Goal: Task Accomplishment & Management: Complete application form

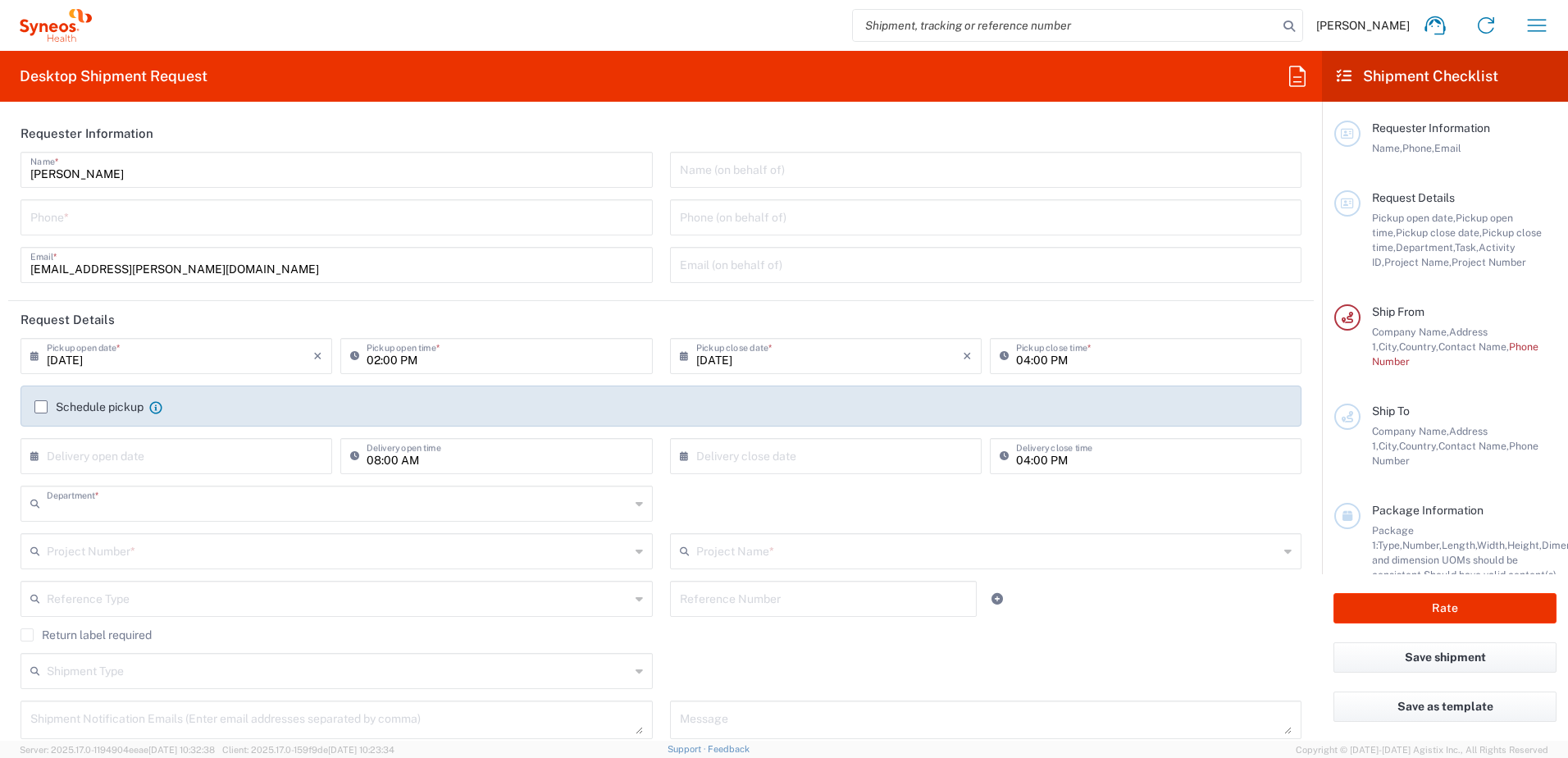
type input "3229"
type input "[GEOGRAPHIC_DATA]"
type input "Syneos Health Clinical [GEOGRAPHIC_DATA]"
click at [166, 170] on input "Noelia Serrano" at bounding box center [337, 169] width 613 height 29
click at [89, 218] on input "tel" at bounding box center [337, 216] width 613 height 29
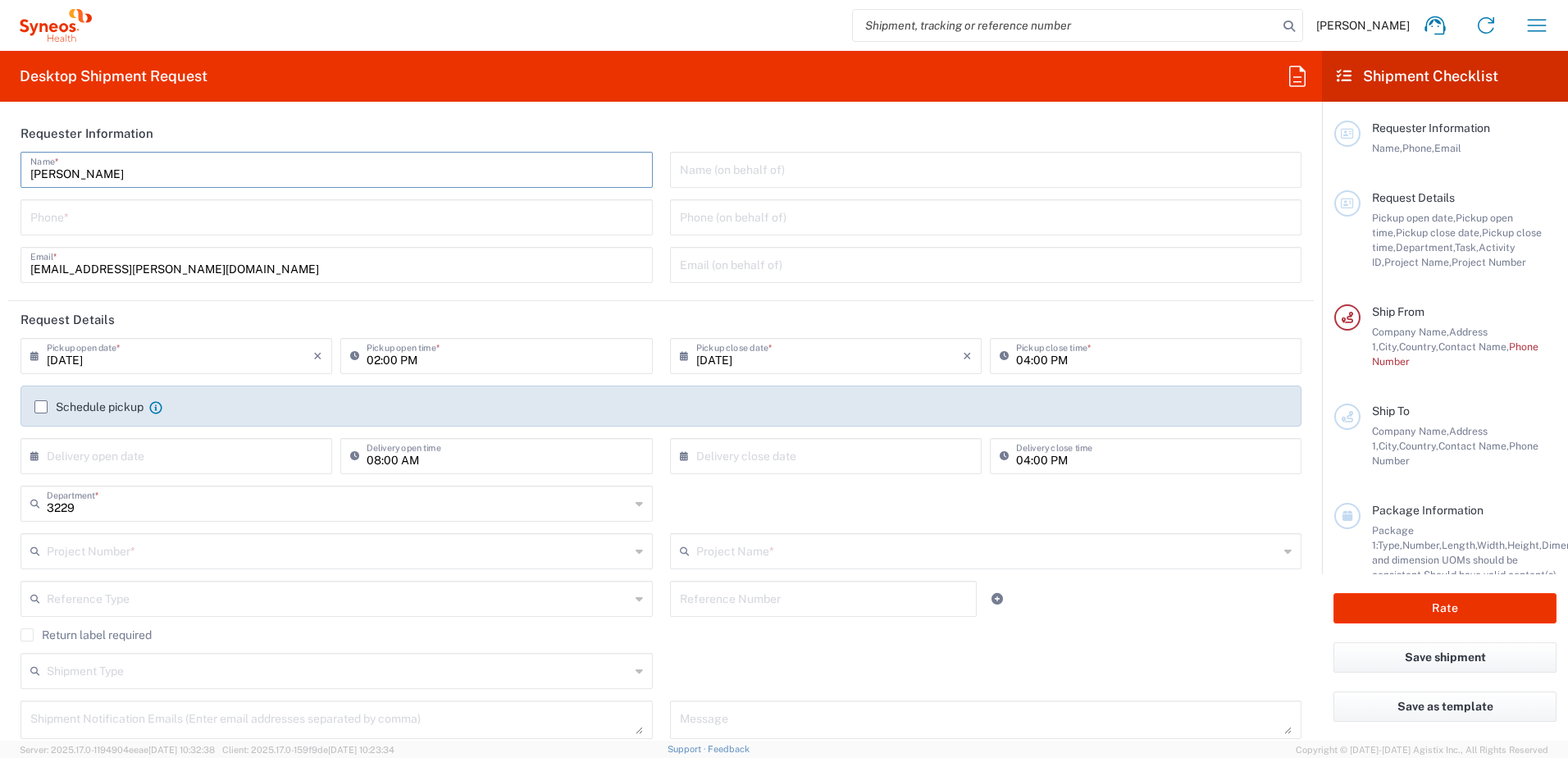
paste input "+34 683229596"
drag, startPoint x: 215, startPoint y: 219, endPoint x: 120, endPoint y: 221, distance: 95.0
click at [120, 221] on input "+34 683229596+34 683229596" at bounding box center [337, 216] width 613 height 29
type input "+34 683229596"
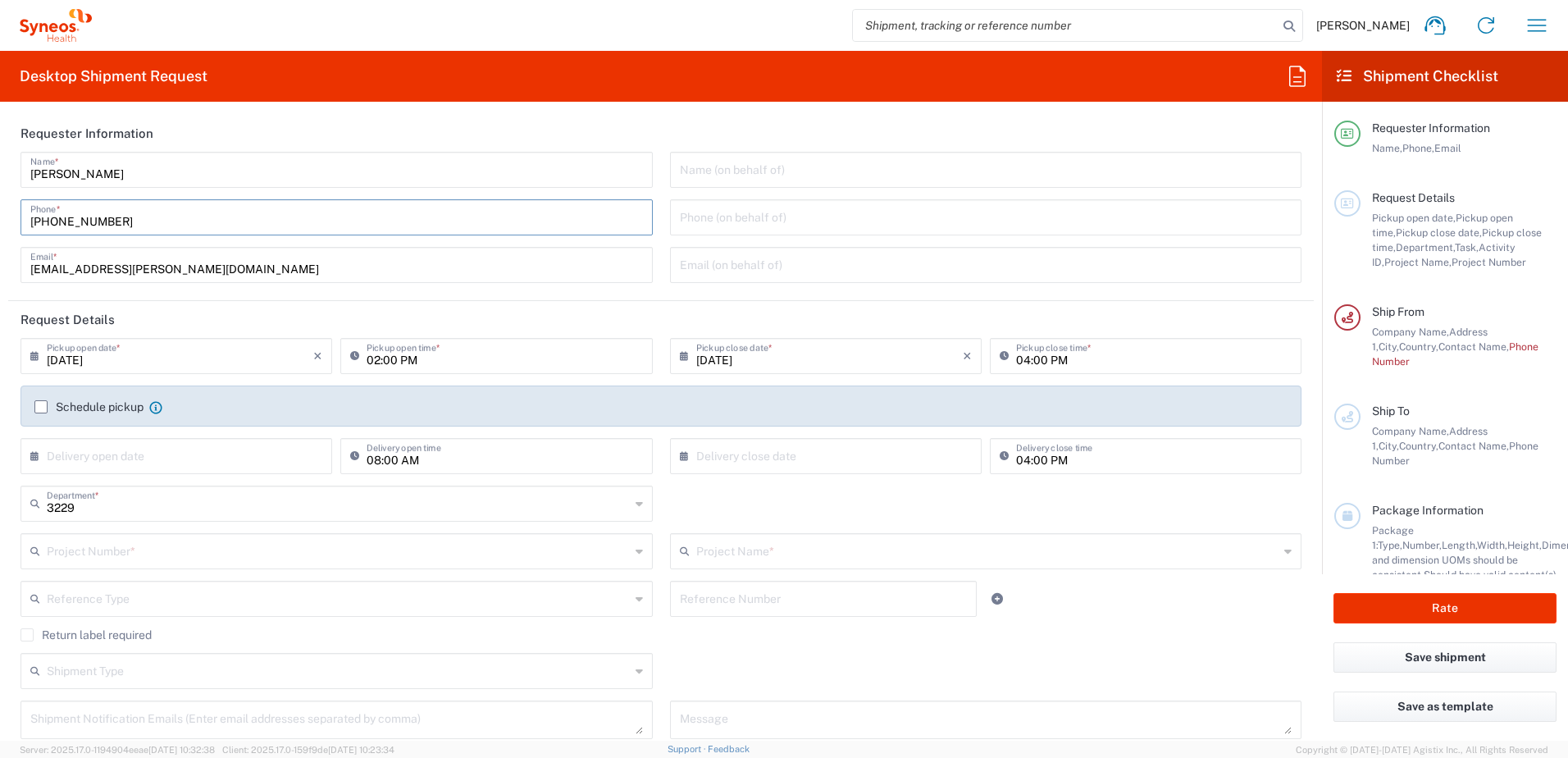
click at [106, 358] on input "08/21/2025" at bounding box center [179, 354] width 267 height 29
click at [227, 498] on span "22" at bounding box center [225, 504] width 24 height 23
type input "08/22/2025"
click at [388, 362] on input "02:00 PM" at bounding box center [505, 354] width 276 height 29
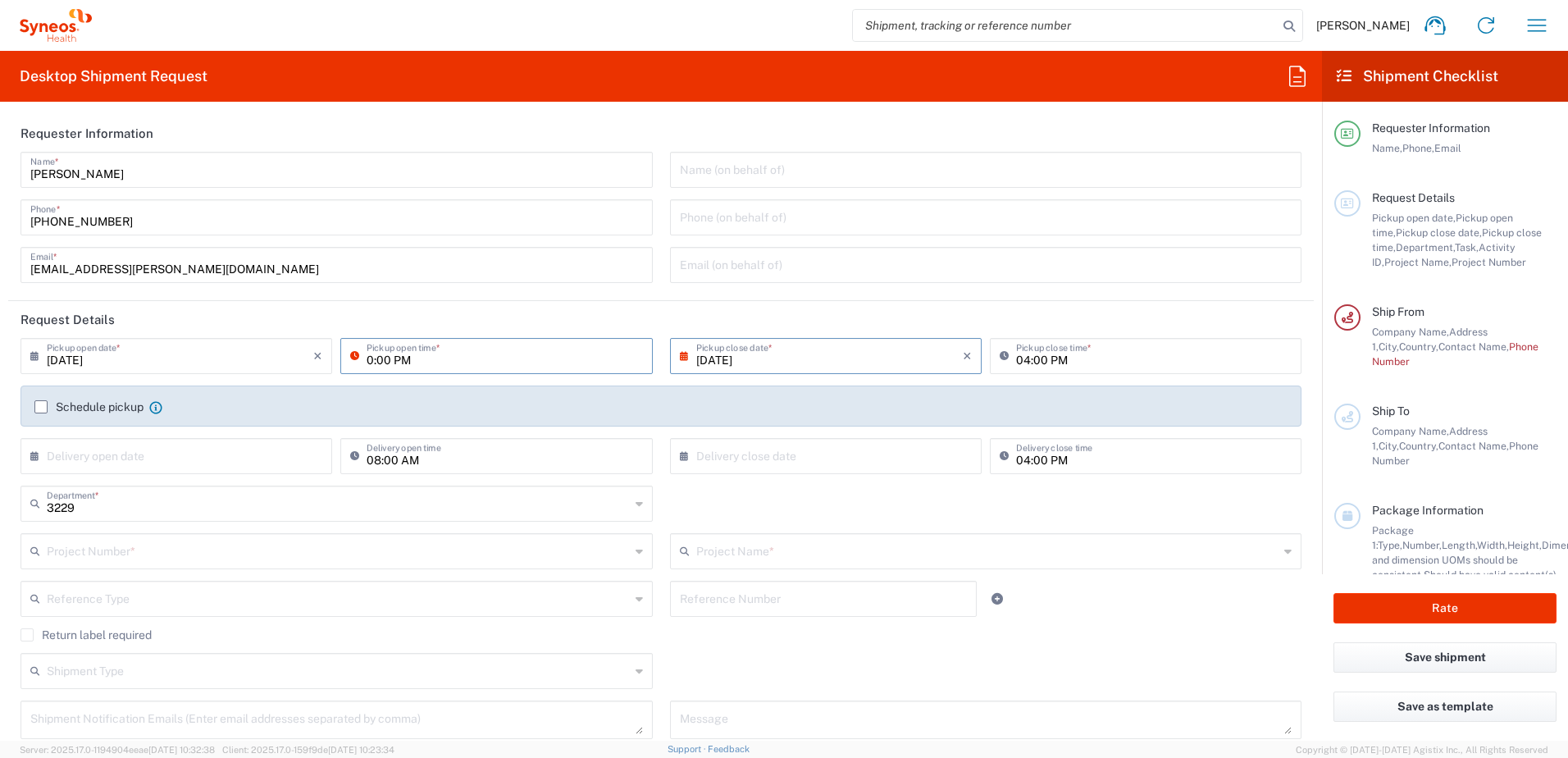
type input "08:00 PM"
